Goal: Task Accomplishment & Management: Manage account settings

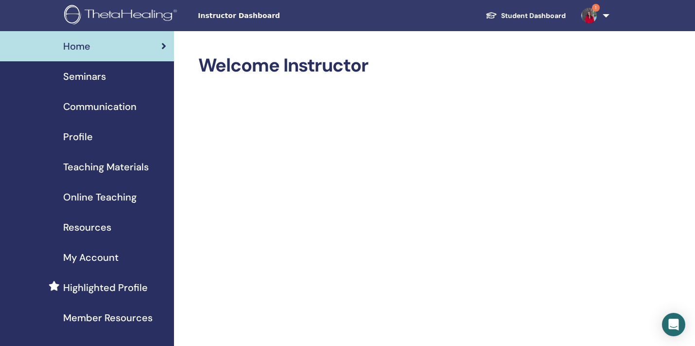
click at [78, 74] on span "Seminars" at bounding box center [84, 76] width 43 height 15
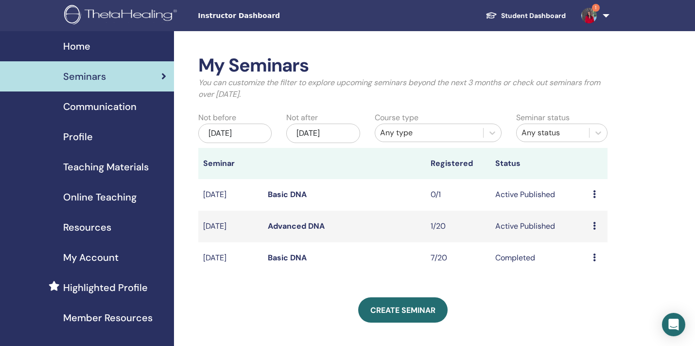
click at [593, 191] on icon at bounding box center [594, 194] width 3 height 8
click at [581, 214] on link "Edit" at bounding box center [579, 213] width 14 height 10
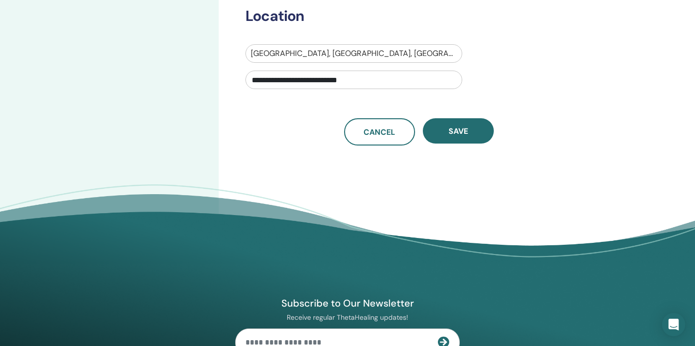
scroll to position [50, 0]
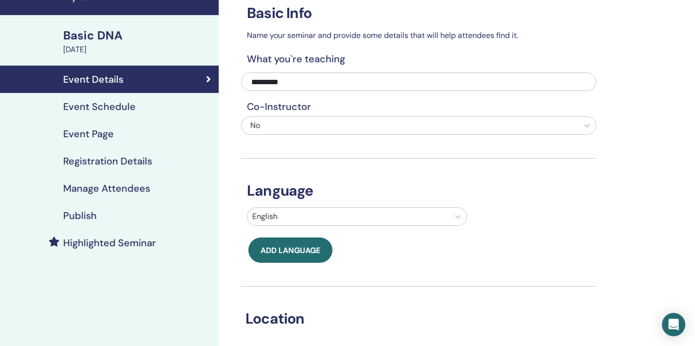
click at [107, 159] on h4 "Registration Details" at bounding box center [107, 161] width 89 height 12
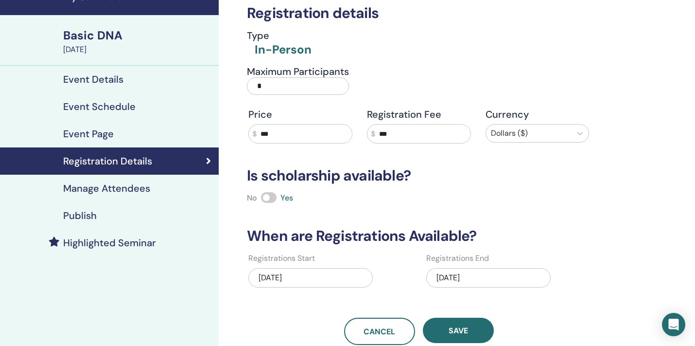
click at [270, 84] on input "*" at bounding box center [298, 86] width 102 height 18
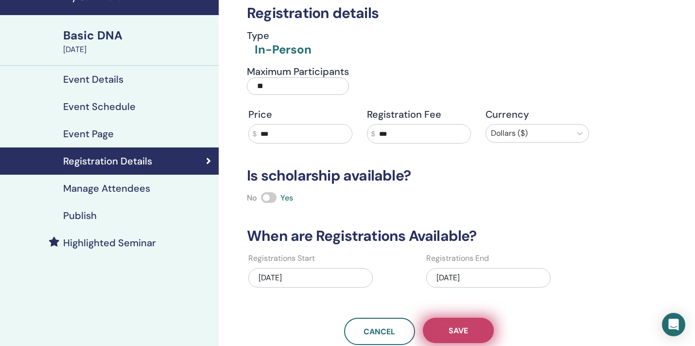
type input "**"
click at [459, 327] on span "Save" at bounding box center [458, 330] width 19 height 10
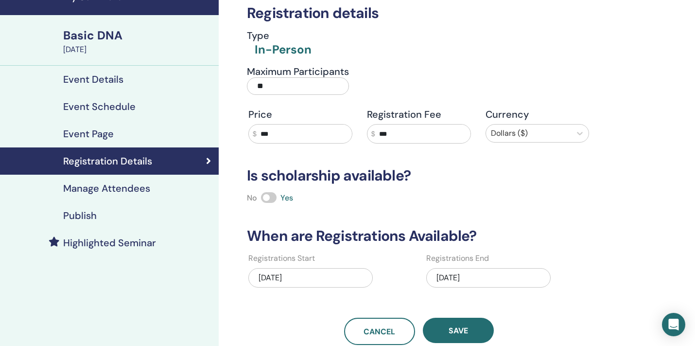
click at [459, 327] on span "Save" at bounding box center [458, 330] width 19 height 10
click at [80, 211] on h4 "Publish" at bounding box center [80, 216] width 34 height 12
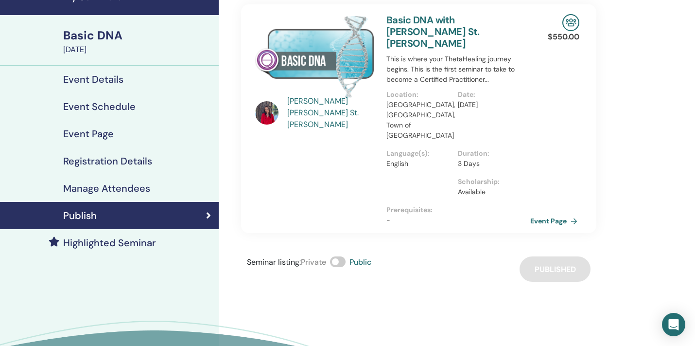
click at [548, 213] on link "Event Page" at bounding box center [555, 220] width 51 height 15
